Goal: Information Seeking & Learning: Learn about a topic

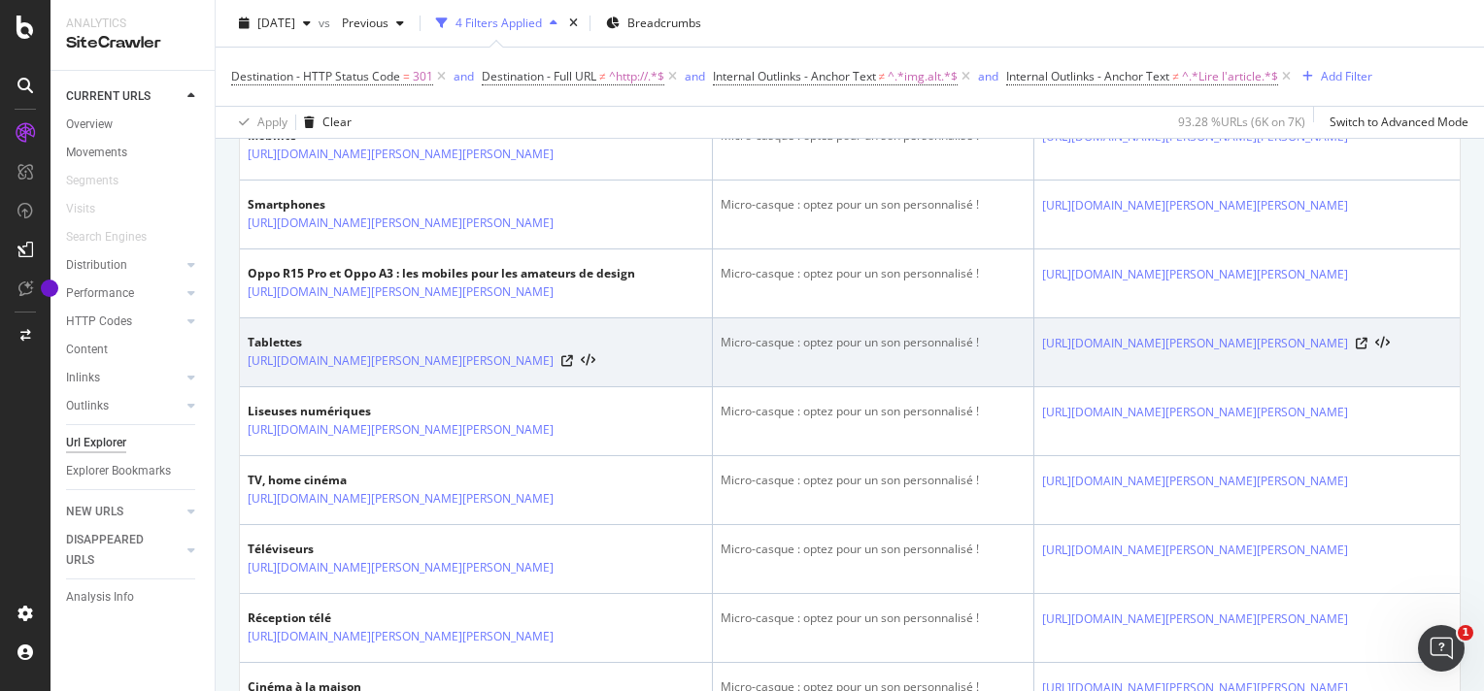
scroll to position [680, 0]
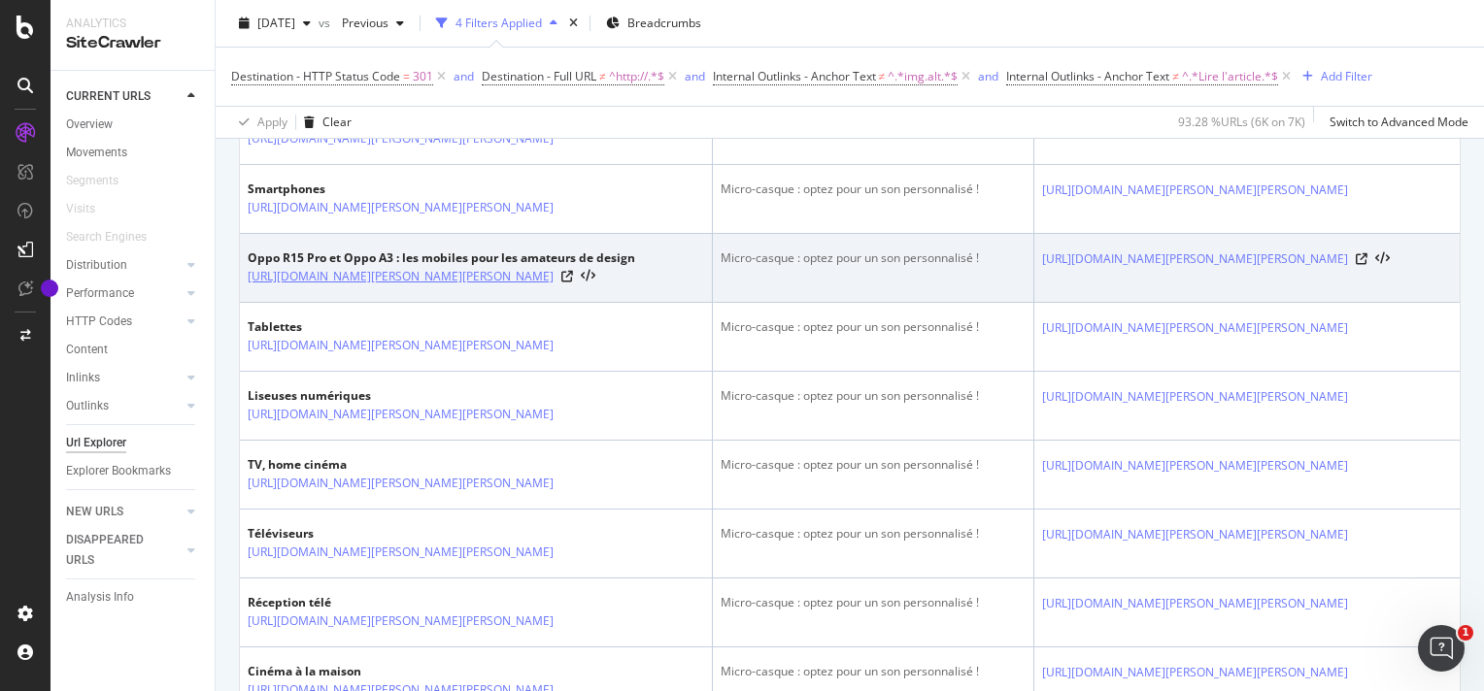
click at [520, 286] on link "[URL][DOMAIN_NAME]" at bounding box center [401, 276] width 306 height 19
drag, startPoint x: 245, startPoint y: 279, endPoint x: 582, endPoint y: 301, distance: 337.7
click at [582, 301] on td "Oppo R15 Pro et Oppo A3 : les mobiles pour les amateurs de design https://www.d…" at bounding box center [476, 268] width 473 height 69
drag, startPoint x: 582, startPoint y: 301, endPoint x: 520, endPoint y: 298, distance: 61.2
copy link "https://www.darty.com/darty-et-vous/high-tech/mobilite/smartphones/oppo-r15-pro…"
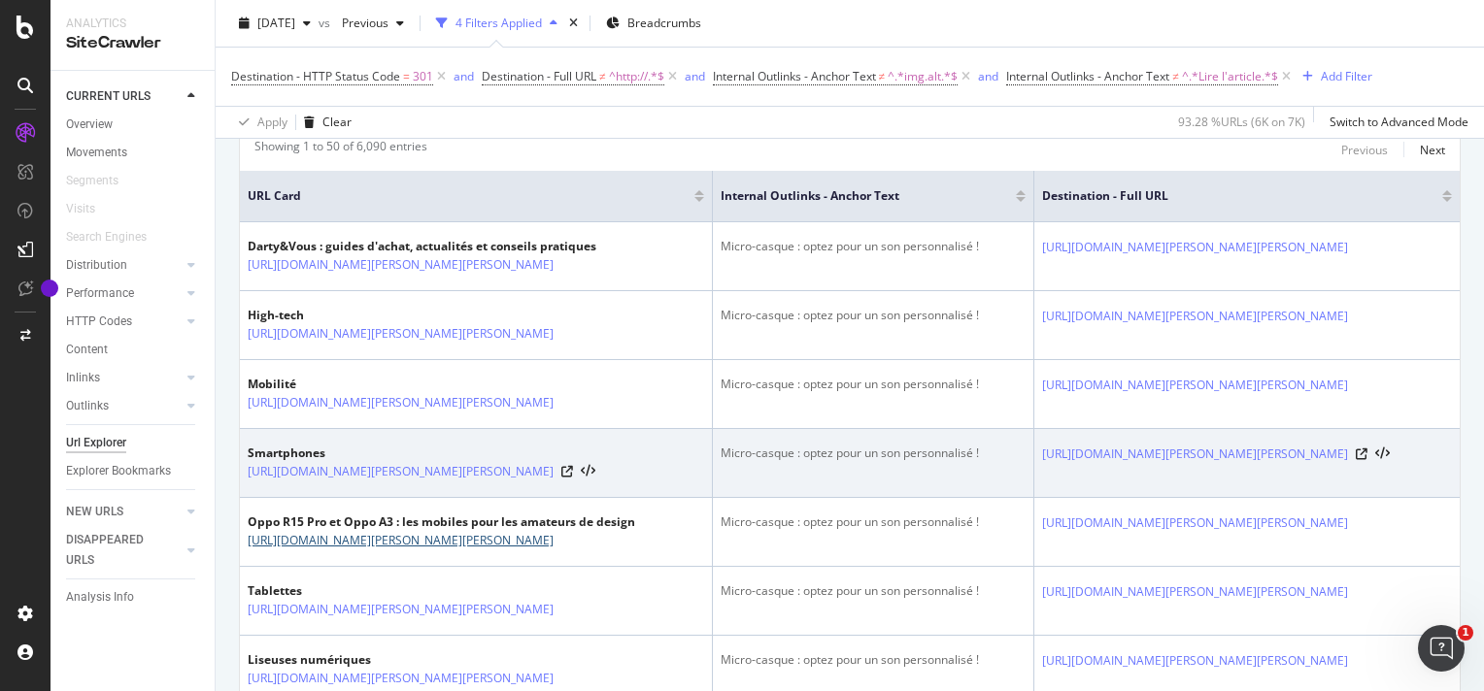
scroll to position [388, 0]
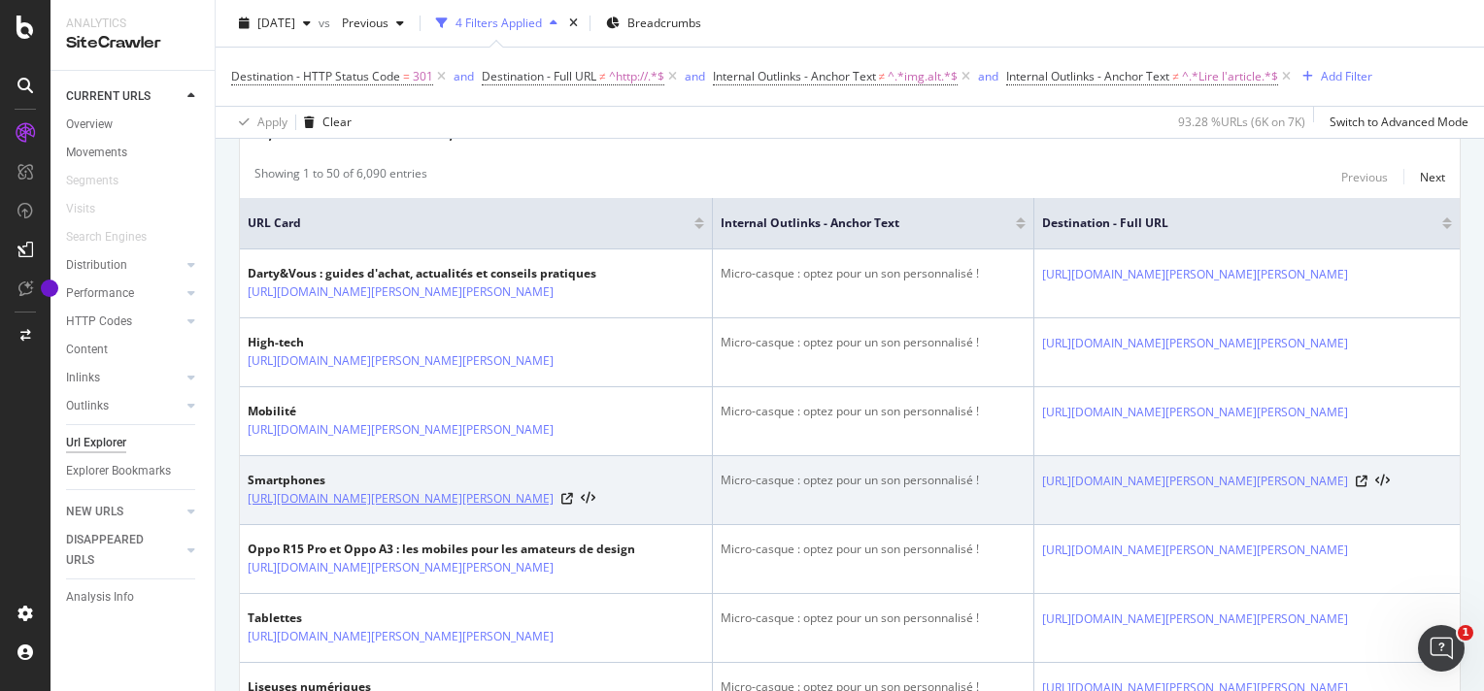
click at [396, 501] on link "https://www.darty.com/darty-et-vous/high-tech/mobilite/smartphones" at bounding box center [401, 498] width 306 height 19
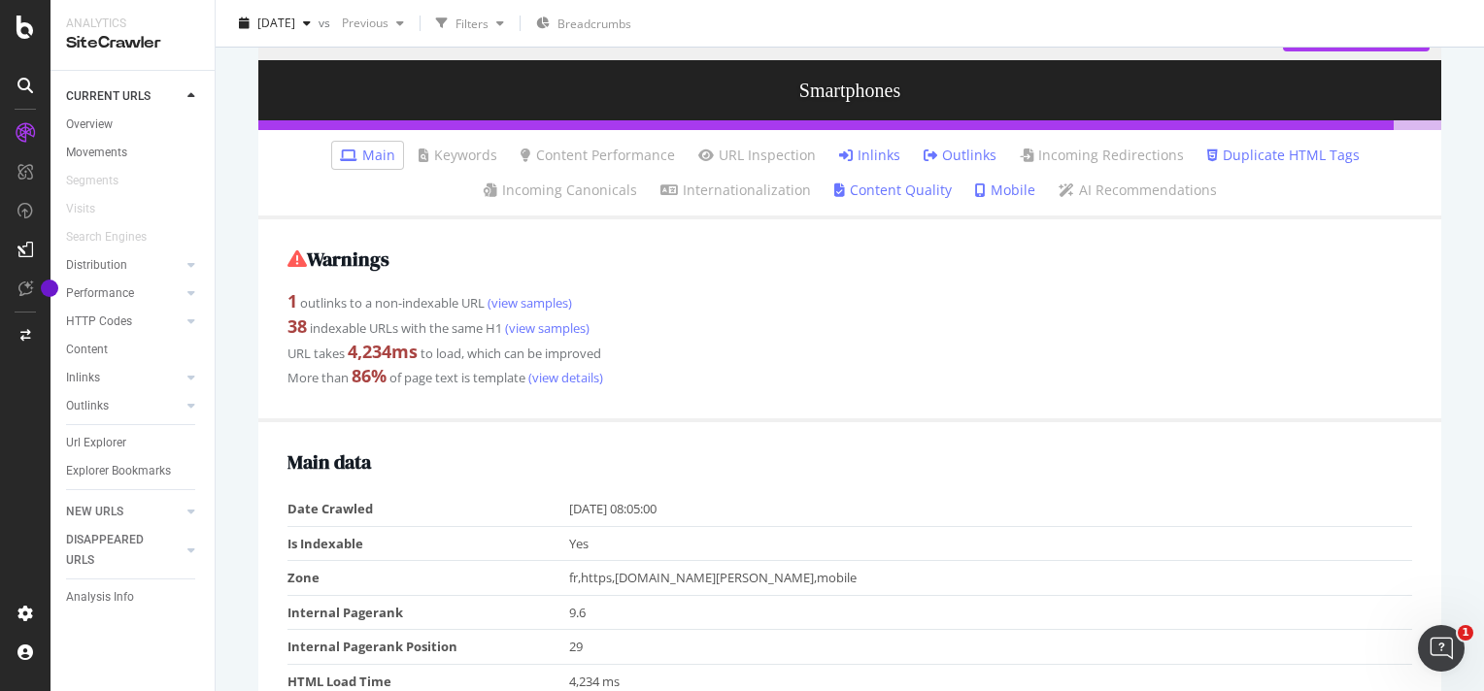
scroll to position [291, 0]
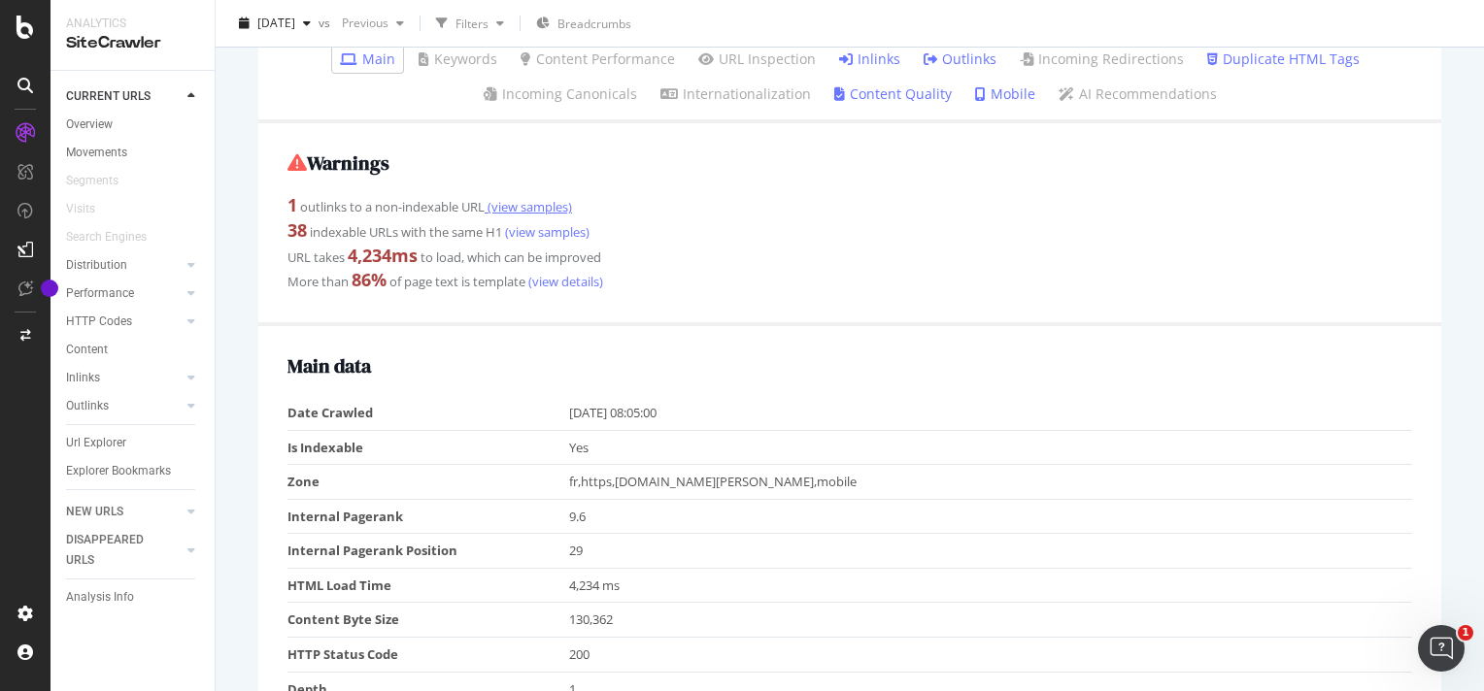
click at [517, 211] on link "(view samples)" at bounding box center [528, 206] width 87 height 17
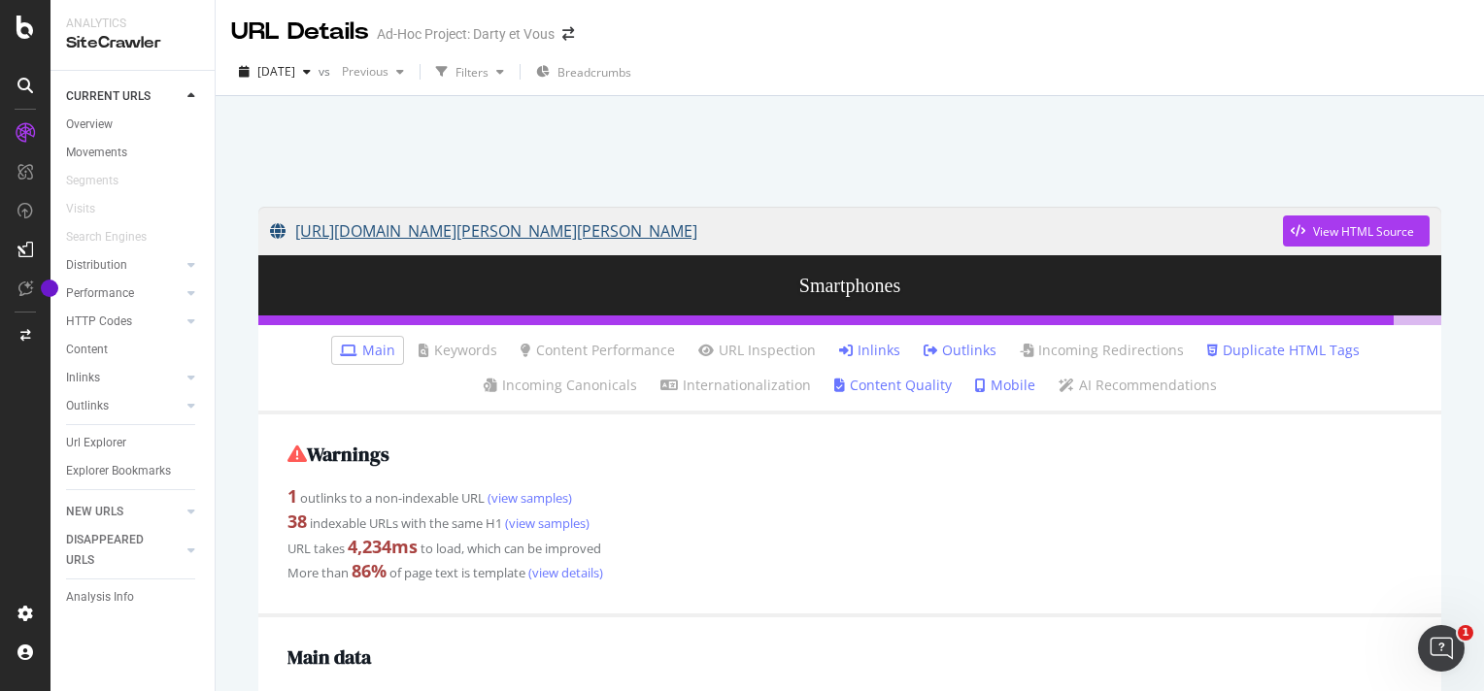
click at [707, 228] on link "https://www.darty.com/darty-et-vous/high-tech/mobilite/smartphones" at bounding box center [776, 231] width 1013 height 49
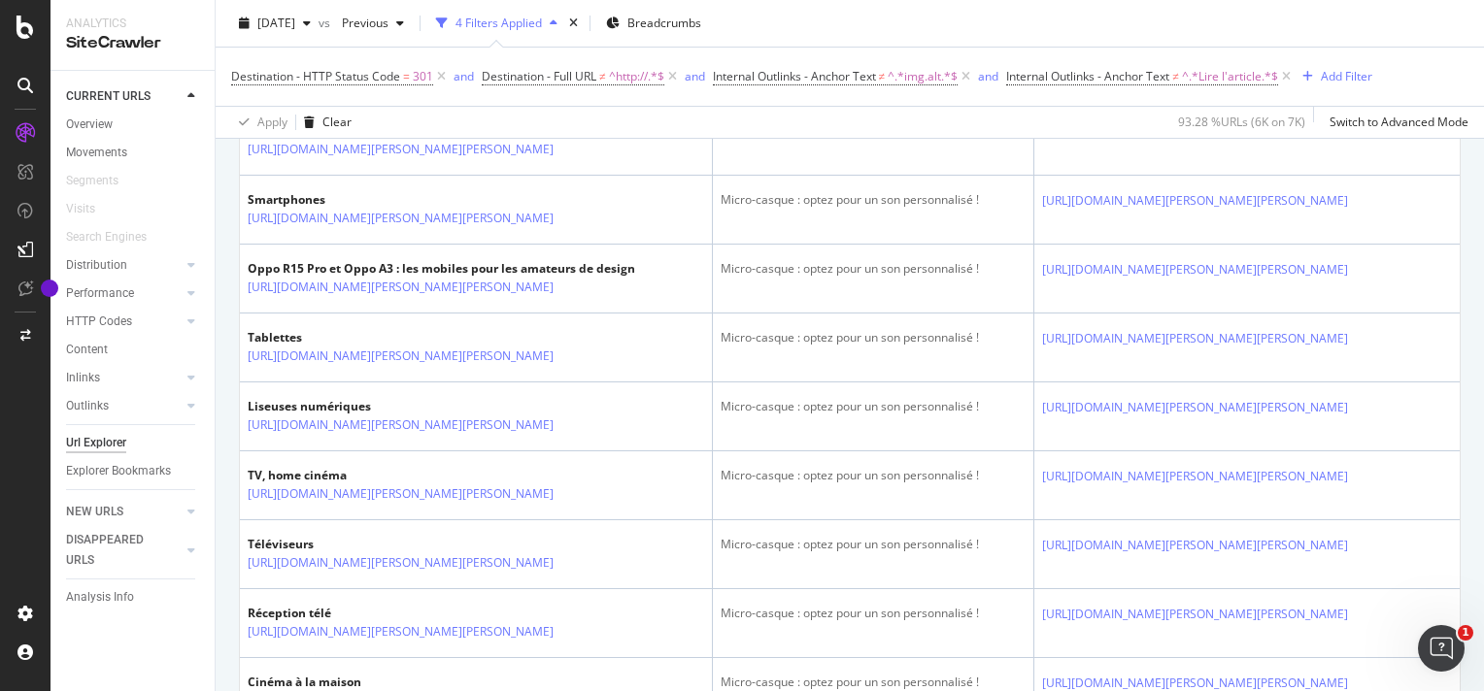
scroll to position [680, 0]
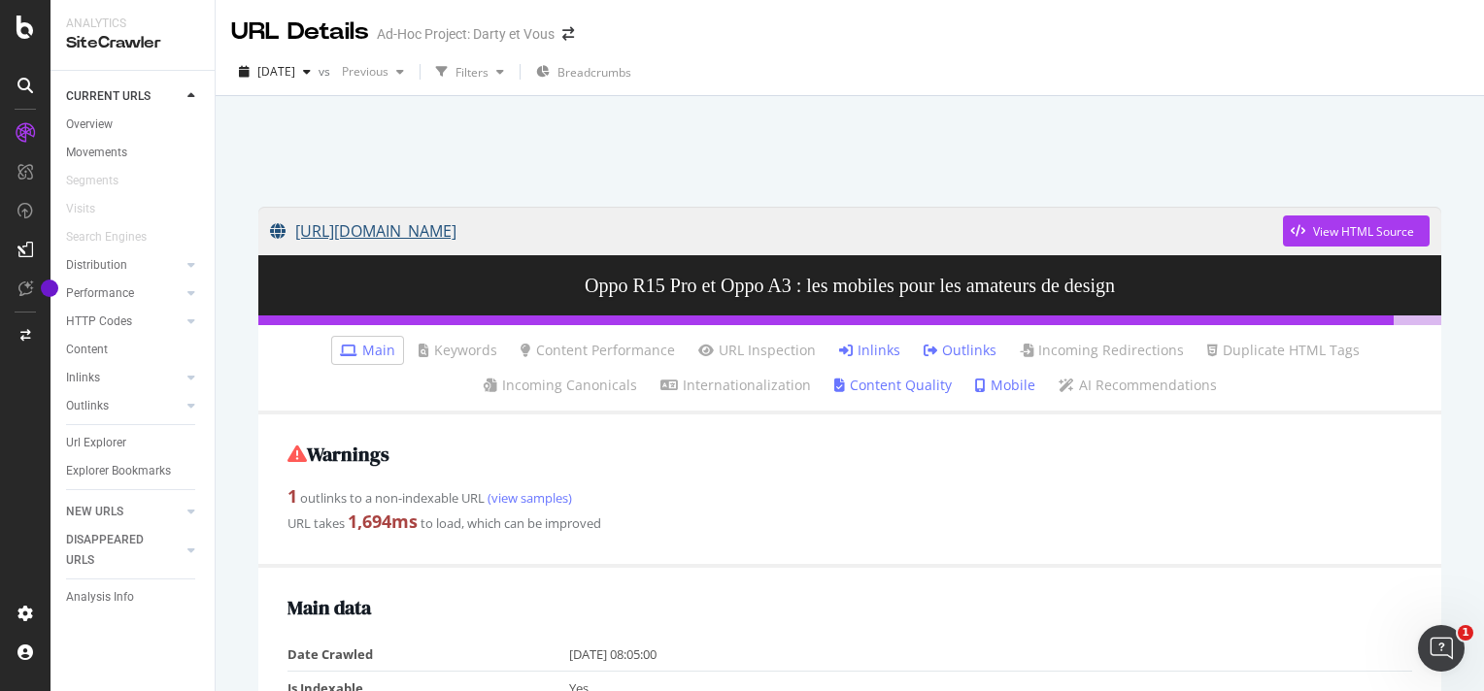
click at [645, 229] on link "[URL][DOMAIN_NAME]" at bounding box center [776, 231] width 1013 height 49
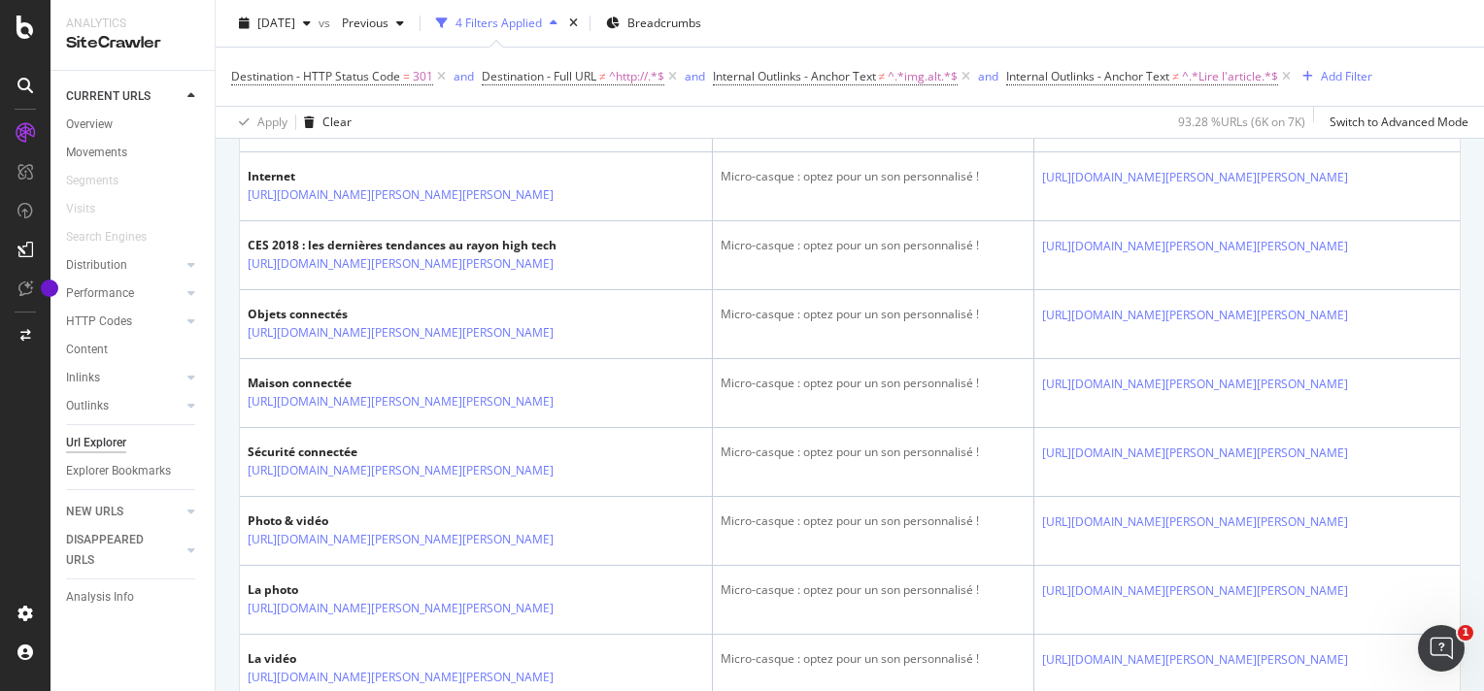
scroll to position [1456, 0]
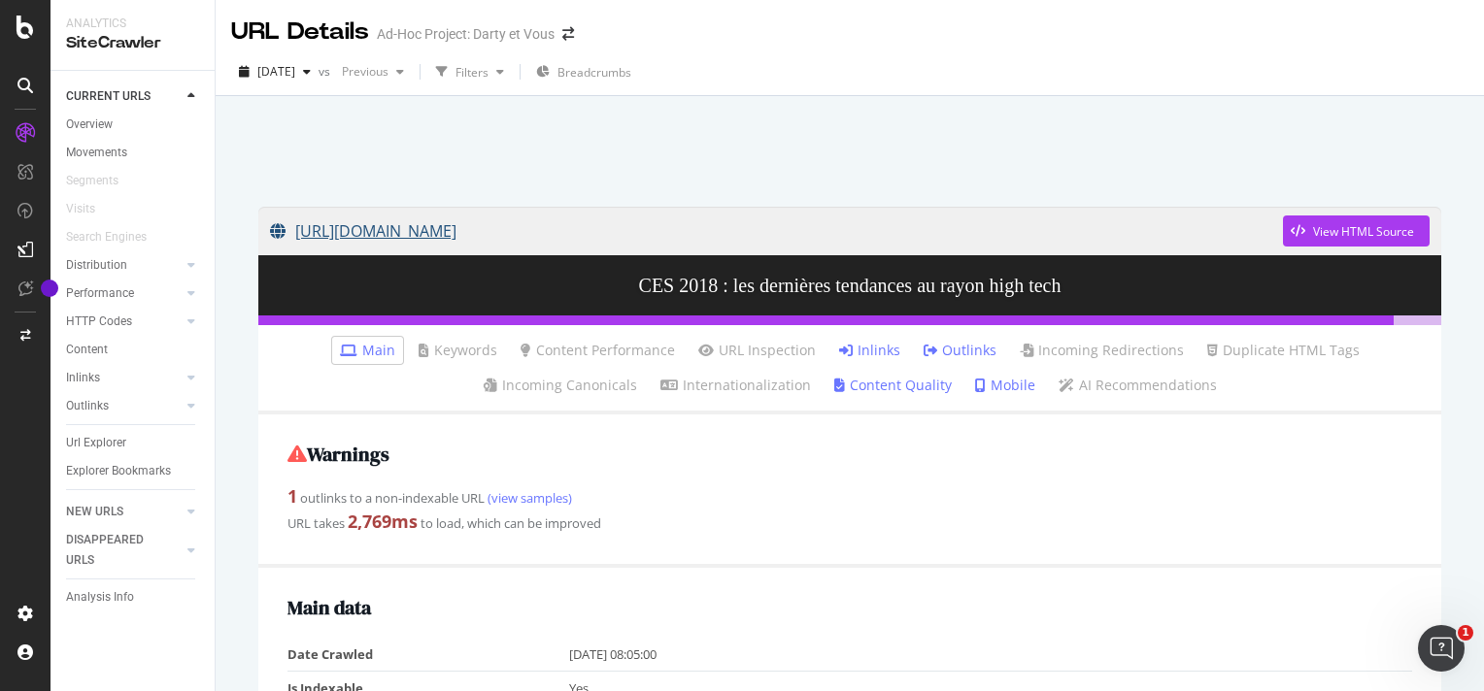
click at [629, 230] on link "[URL][DOMAIN_NAME]" at bounding box center [776, 231] width 1013 height 49
